Goal: Information Seeking & Learning: Learn about a topic

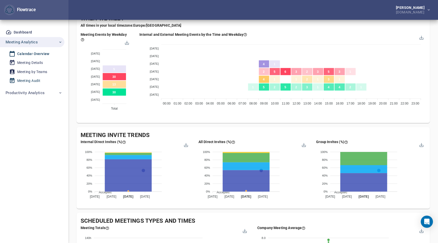
click at [36, 79] on div "Meeting Audit" at bounding box center [28, 81] width 23 height 6
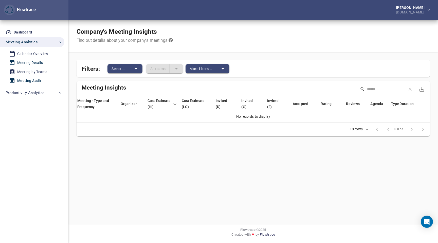
click at [27, 61] on div "Meeting Details" at bounding box center [30, 63] width 26 height 6
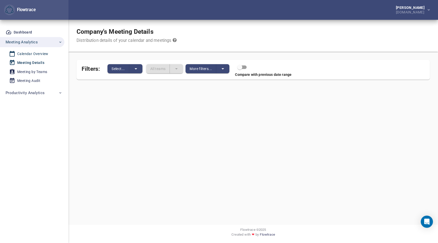
click at [35, 56] on div "Calendar Overview" at bounding box center [32, 54] width 31 height 6
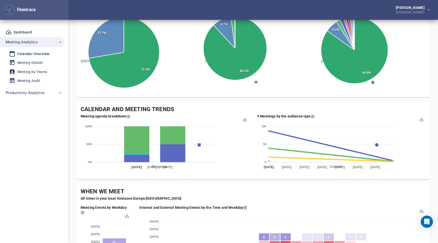
scroll to position [132, 0]
